Goal: Task Accomplishment & Management: Use online tool/utility

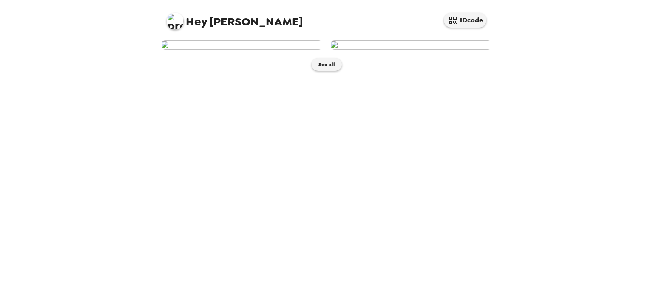
click at [462, 50] on img at bounding box center [411, 44] width 162 height 9
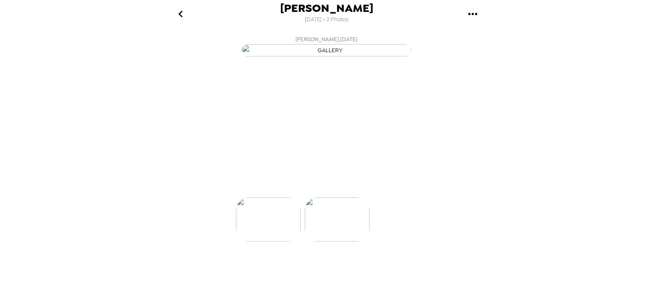
scroll to position [0, 68]
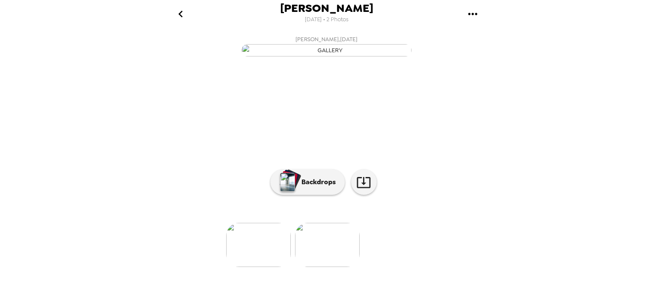
click at [301, 195] on button "Backdrops" at bounding box center [307, 182] width 74 height 25
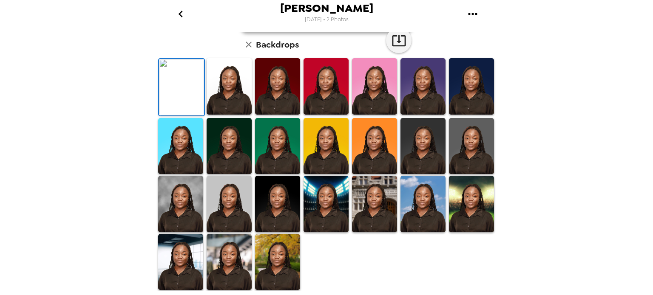
scroll to position [90, 0]
click at [229, 115] on img at bounding box center [228, 86] width 45 height 57
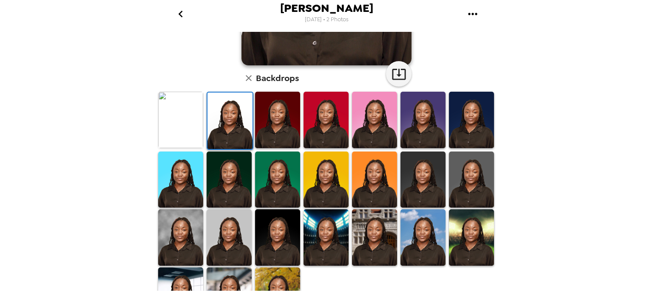
scroll to position [190, 0]
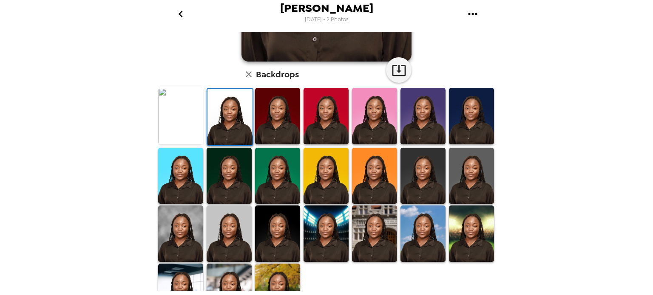
click at [227, 274] on img at bounding box center [228, 292] width 45 height 57
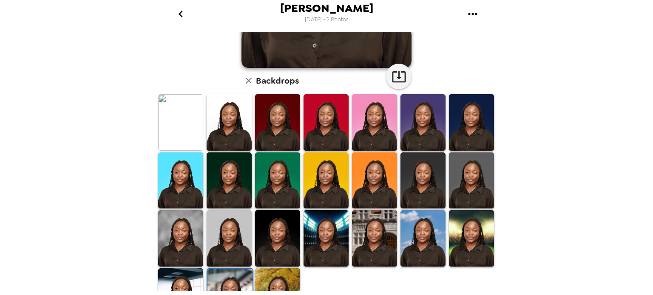
scroll to position [215, 0]
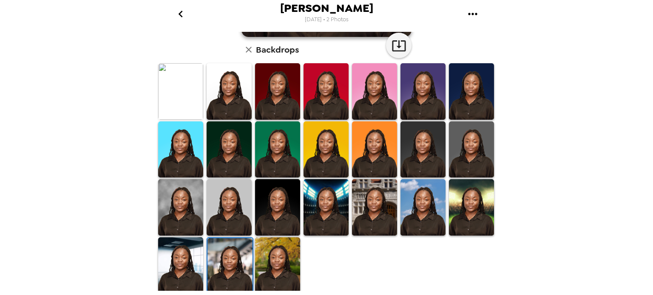
click at [164, 209] on img at bounding box center [180, 207] width 45 height 57
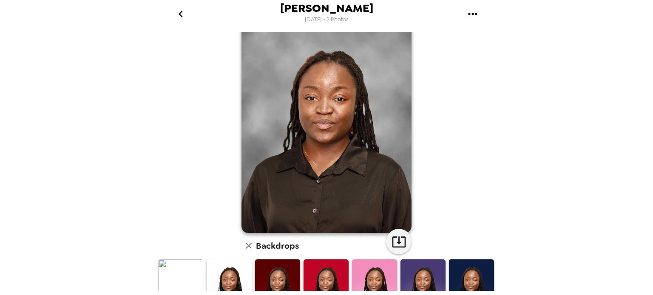
scroll to position [0, 0]
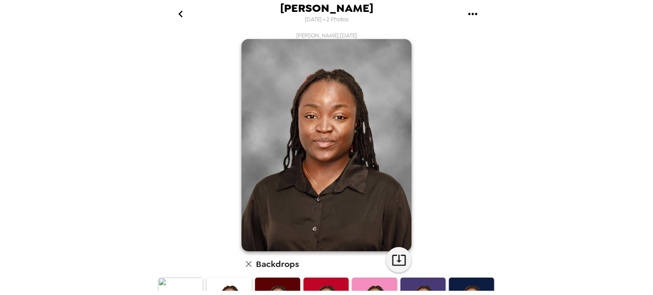
click at [395, 261] on icon "button" at bounding box center [399, 260] width 14 height 11
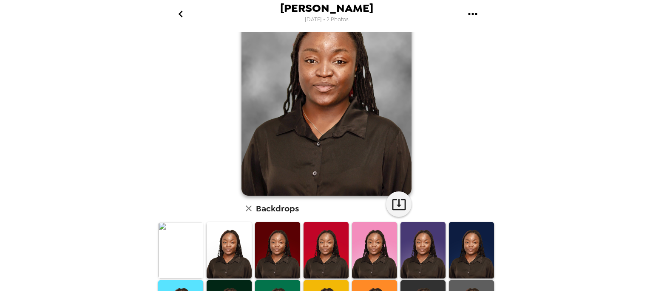
scroll to position [98, 0]
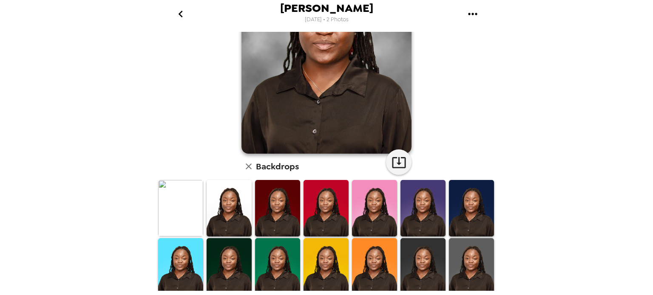
click at [235, 212] on img at bounding box center [228, 208] width 45 height 57
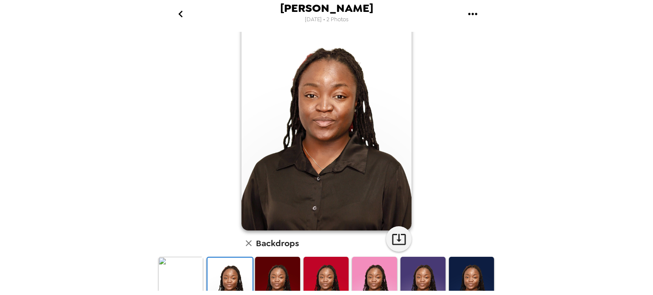
scroll to position [0, 0]
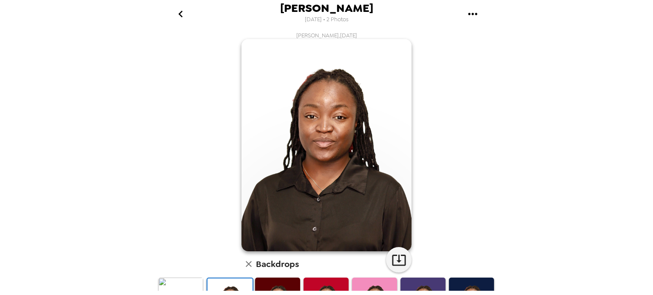
click at [399, 263] on icon "button" at bounding box center [398, 260] width 15 height 15
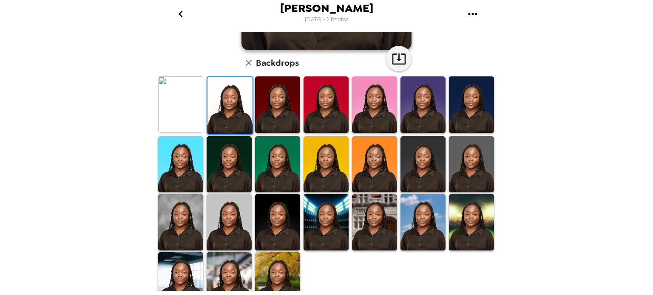
scroll to position [215, 0]
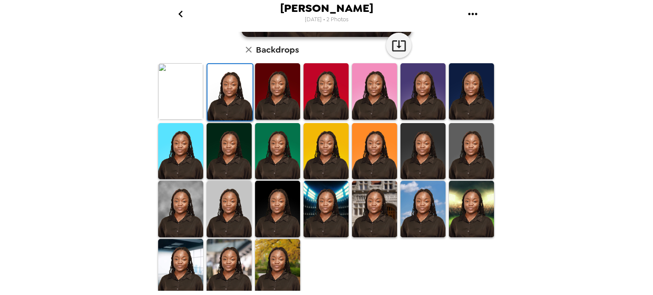
click at [229, 272] on img at bounding box center [228, 267] width 45 height 57
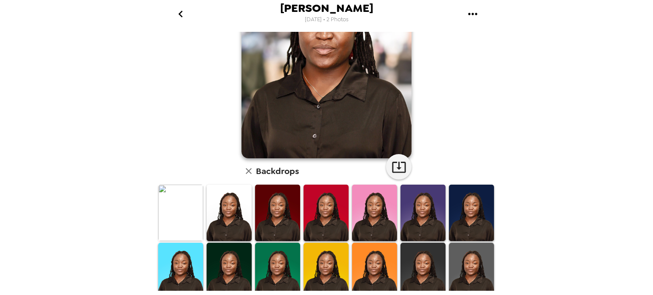
scroll to position [92, 0]
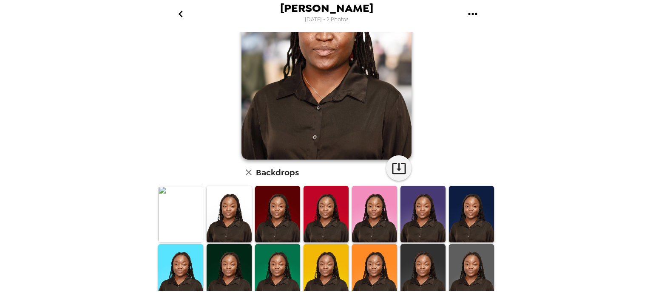
click at [393, 170] on icon "button" at bounding box center [399, 168] width 14 height 11
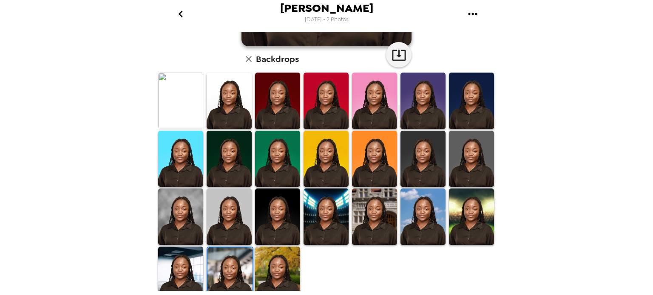
scroll to position [215, 0]
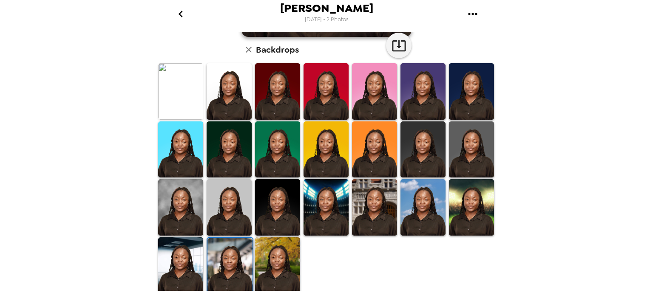
click at [288, 204] on img at bounding box center [277, 207] width 45 height 57
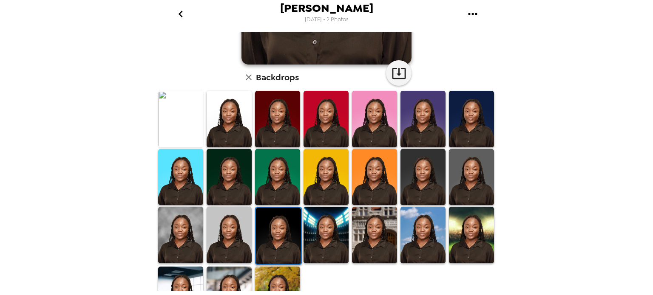
scroll to position [189, 0]
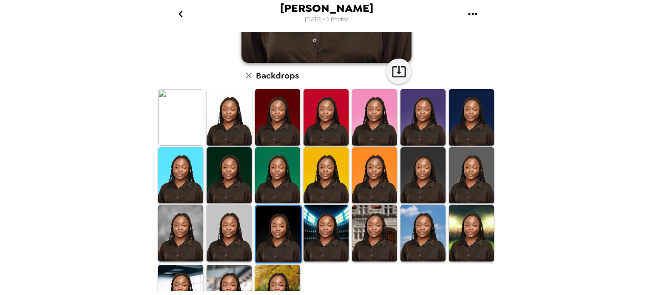
click at [417, 194] on img at bounding box center [422, 175] width 45 height 57
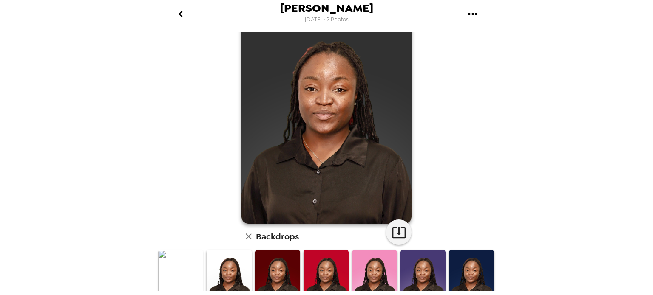
scroll to position [26, 0]
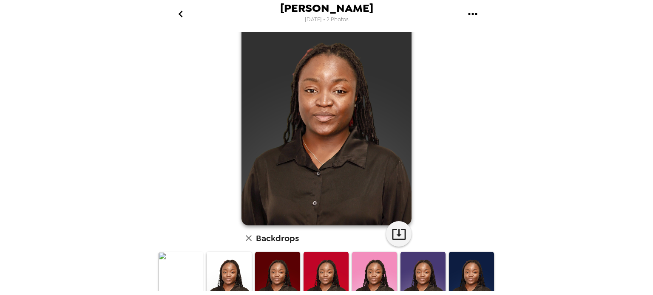
click at [396, 227] on icon "button" at bounding box center [398, 234] width 15 height 15
click at [181, 12] on icon "go back" at bounding box center [180, 14] width 4 height 7
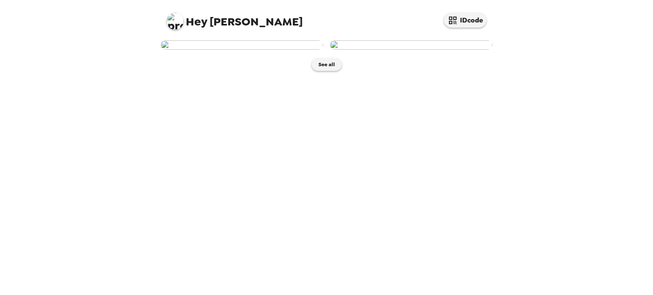
click at [226, 50] on img at bounding box center [242, 44] width 162 height 9
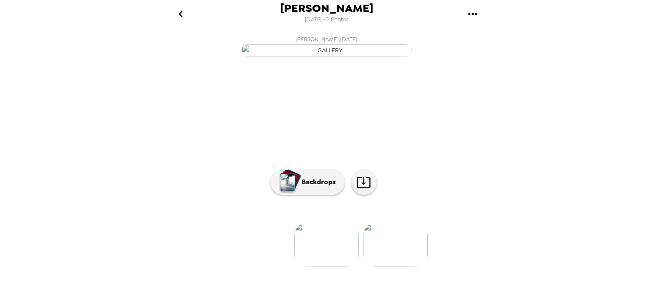
click at [305, 189] on button "Backdrops" at bounding box center [307, 182] width 74 height 25
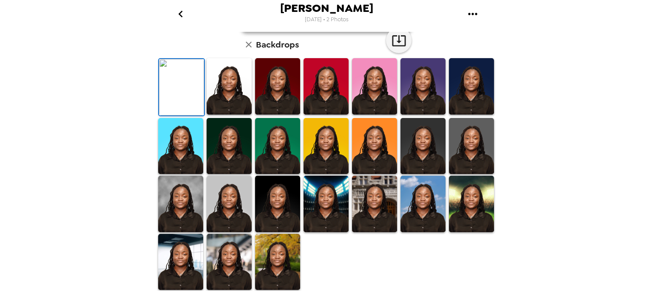
scroll to position [72, 0]
click at [321, 115] on img at bounding box center [325, 86] width 45 height 57
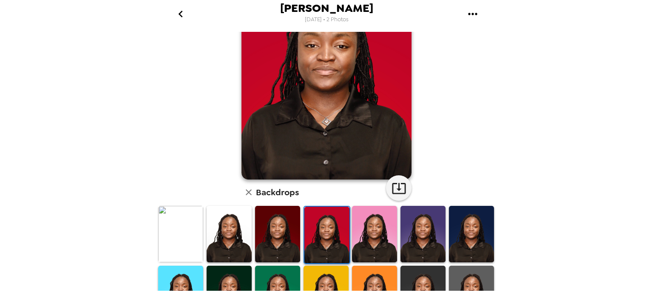
click at [232, 232] on img at bounding box center [228, 234] width 45 height 57
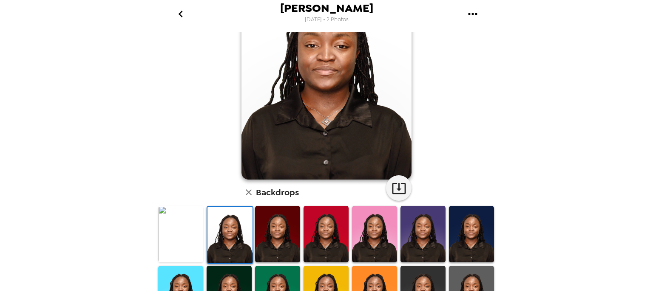
click at [409, 223] on img at bounding box center [422, 234] width 45 height 57
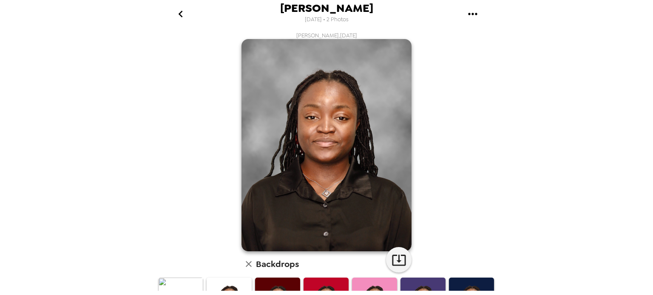
click at [391, 257] on icon "button" at bounding box center [398, 260] width 15 height 15
click at [651, 225] on div "[PERSON_NAME] [DATE] • 2 Photos [PERSON_NAME] , [DATE] Backdrops" at bounding box center [326, 147] width 653 height 295
click at [651, 224] on div "[PERSON_NAME] [DATE] • 2 Photos [PERSON_NAME] , [DATE] Backdrops" at bounding box center [326, 147] width 653 height 295
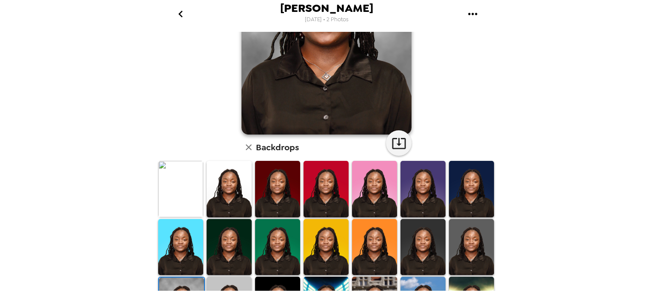
scroll to position [117, 0]
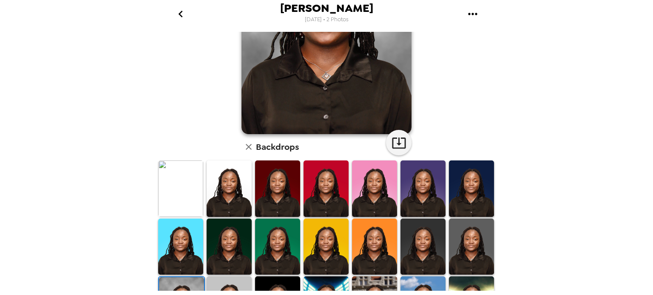
click at [478, 194] on img at bounding box center [471, 189] width 45 height 56
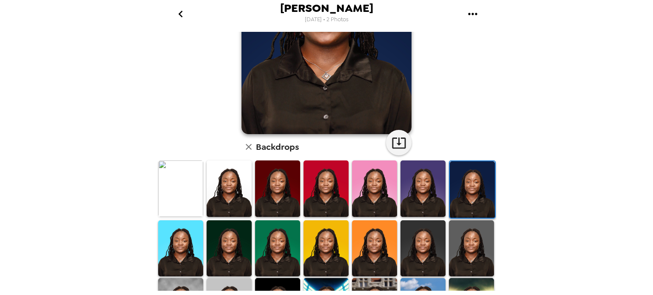
scroll to position [0, 0]
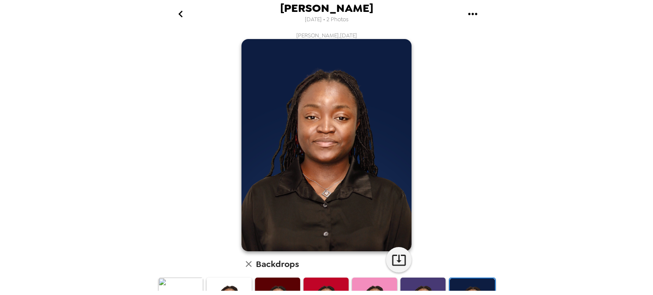
click at [396, 259] on icon "button" at bounding box center [399, 260] width 14 height 11
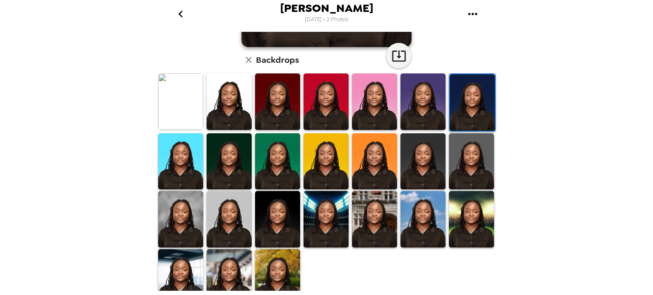
scroll to position [215, 0]
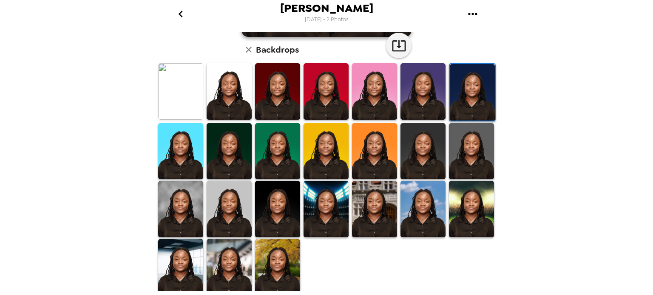
click at [368, 198] on img at bounding box center [374, 209] width 45 height 56
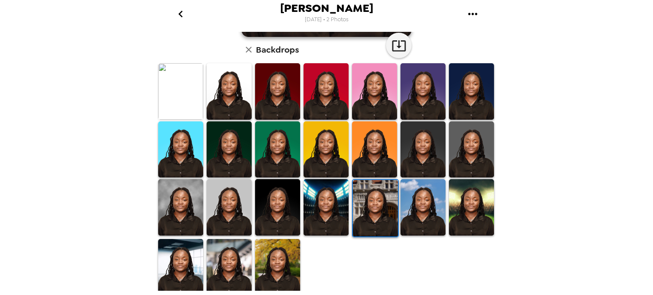
click at [333, 102] on img at bounding box center [325, 91] width 45 height 56
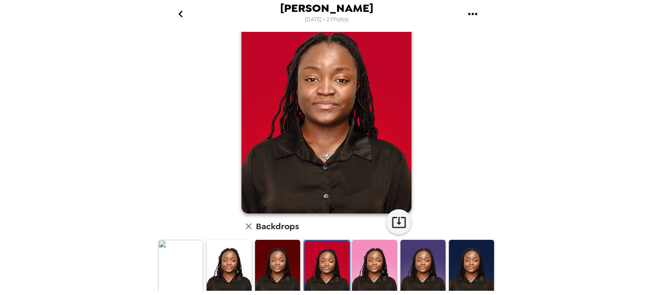
scroll to position [34, 0]
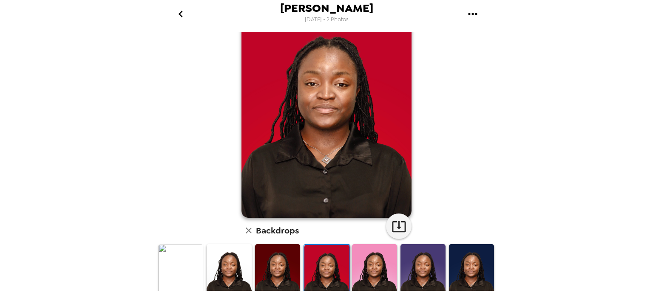
click at [391, 225] on icon "button" at bounding box center [398, 226] width 15 height 15
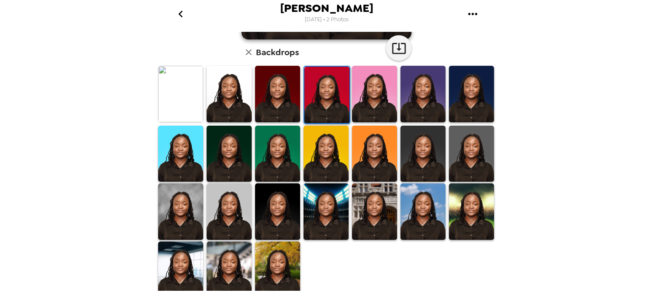
scroll to position [215, 0]
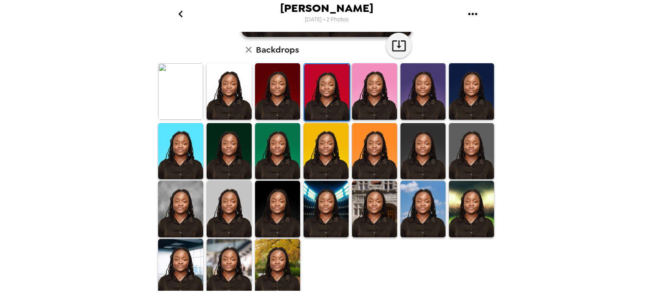
click at [177, 258] on img at bounding box center [180, 267] width 45 height 56
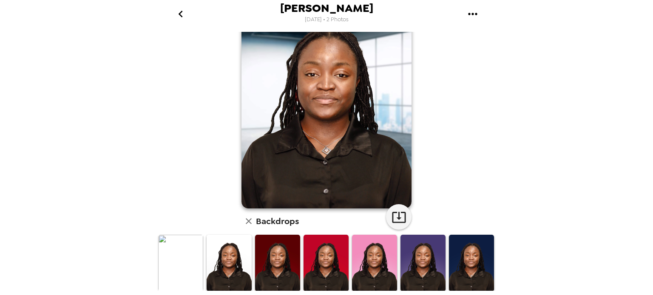
scroll to position [42, 0]
click at [386, 215] on button "button" at bounding box center [398, 217] width 25 height 25
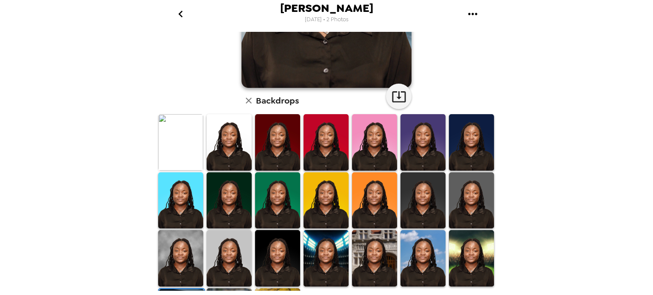
scroll to position [166, 0]
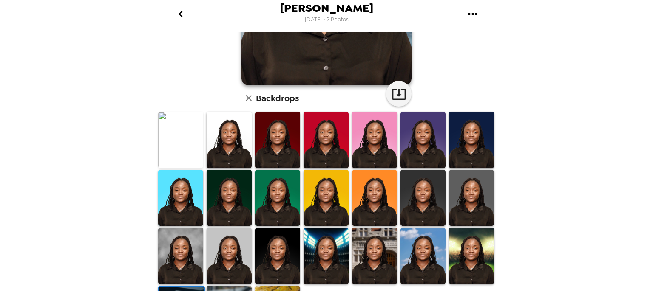
click at [238, 199] on img at bounding box center [228, 198] width 45 height 56
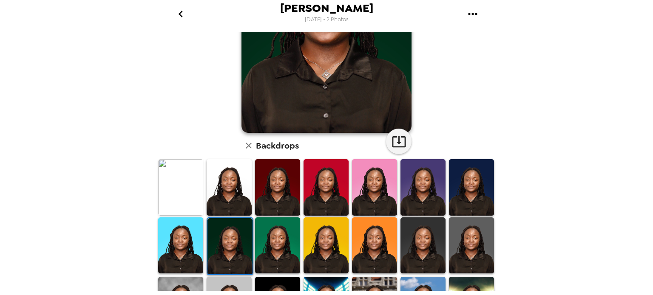
scroll to position [119, 0]
click at [228, 201] on img at bounding box center [228, 187] width 45 height 56
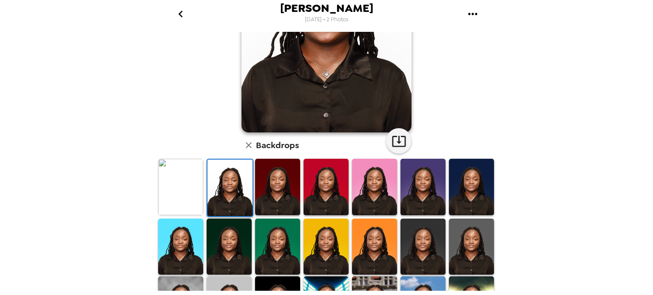
click at [237, 189] on img at bounding box center [229, 188] width 45 height 56
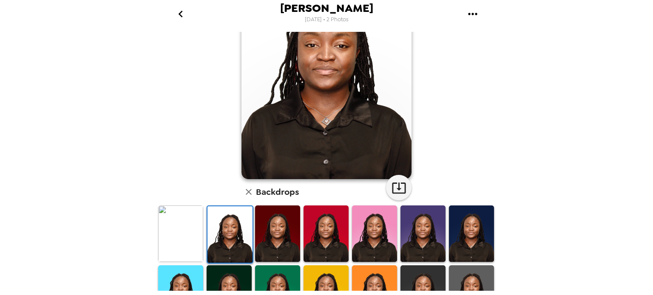
scroll to position [0, 0]
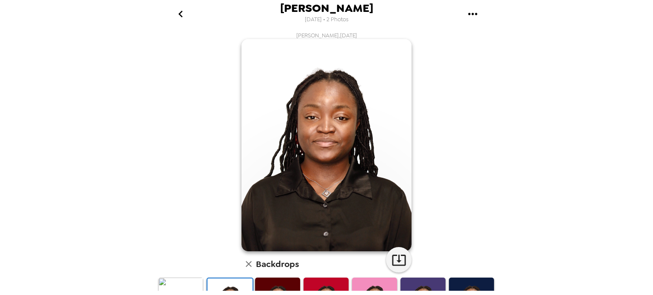
click at [394, 262] on icon "button" at bounding box center [399, 260] width 14 height 11
click at [178, 12] on icon "go back" at bounding box center [181, 14] width 14 height 14
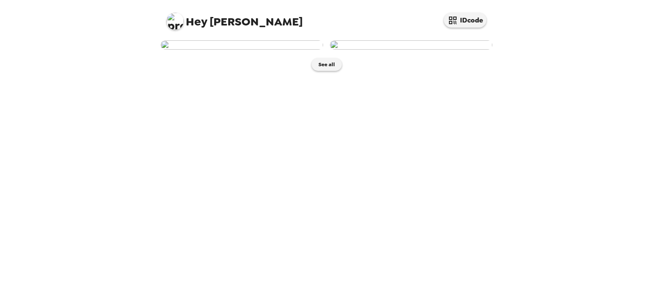
click at [419, 50] on img at bounding box center [411, 44] width 162 height 9
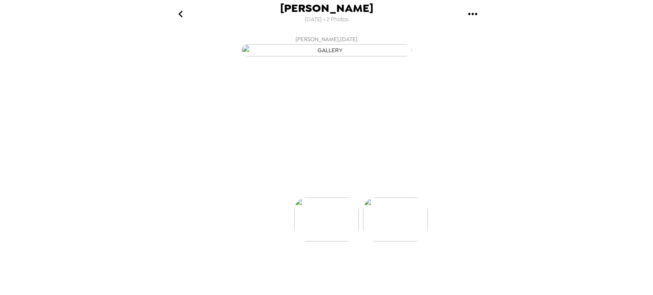
scroll to position [0, 68]
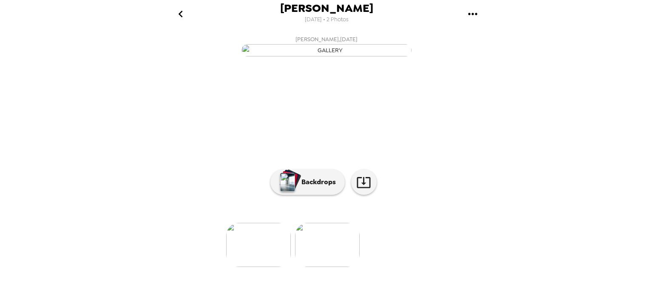
click at [318, 187] on p "Backdrops" at bounding box center [316, 182] width 39 height 10
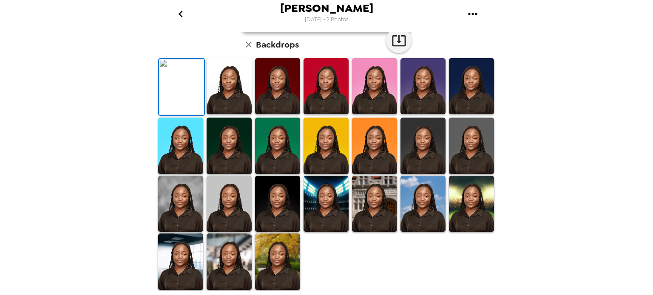
scroll to position [63, 0]
click at [282, 114] on img at bounding box center [277, 86] width 45 height 56
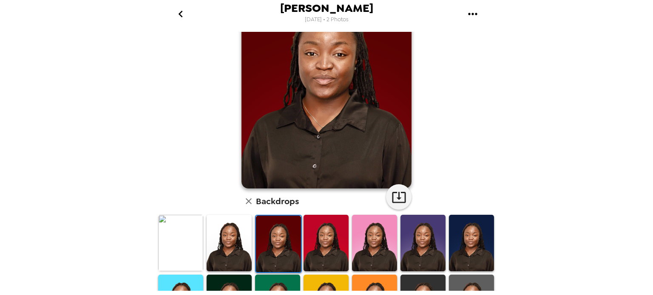
scroll to position [0, 0]
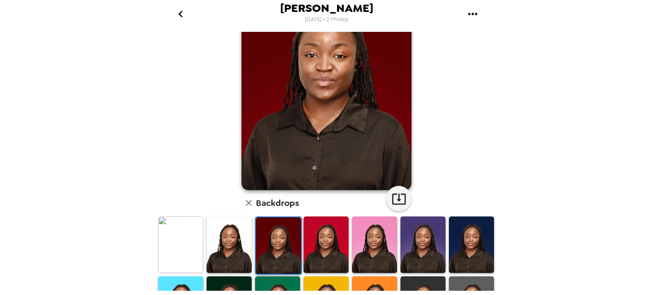
click at [326, 236] on img at bounding box center [325, 245] width 45 height 56
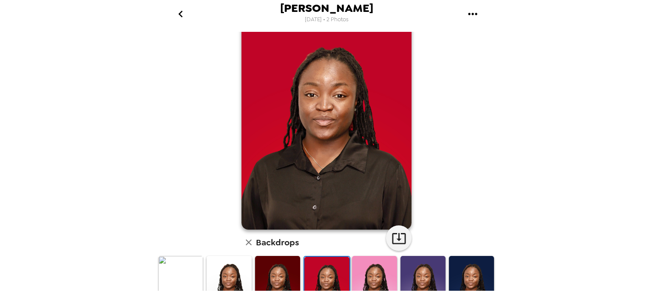
scroll to position [4, 0]
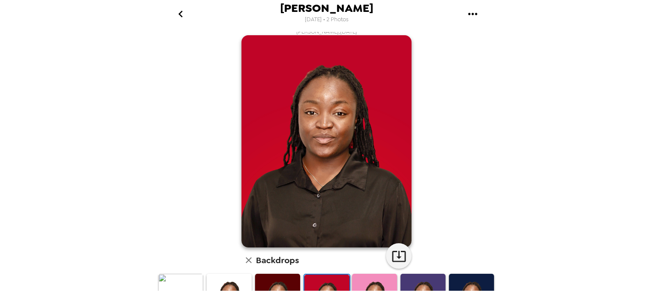
click at [398, 254] on icon "button" at bounding box center [398, 256] width 15 height 15
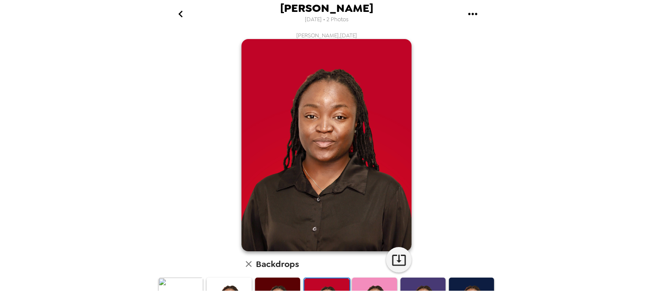
scroll to position [4, 0]
